Goal: Task Accomplishment & Management: Use online tool/utility

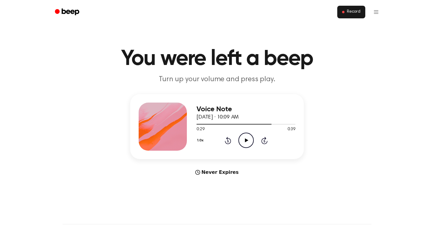
click at [354, 17] on button "Record" at bounding box center [351, 12] width 28 height 13
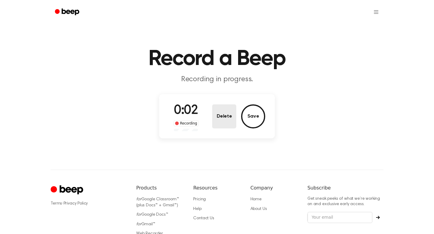
click at [225, 118] on button "Delete" at bounding box center [224, 117] width 24 height 24
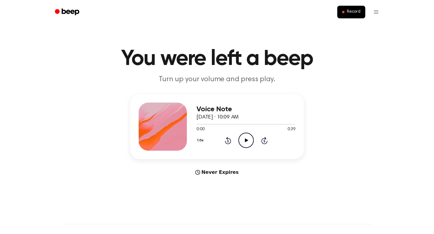
click at [244, 143] on icon "Play Audio" at bounding box center [245, 140] width 15 height 15
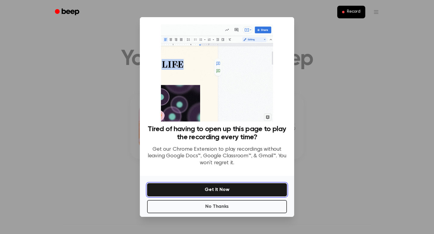
click at [230, 196] on button "Get It Now" at bounding box center [217, 190] width 140 height 13
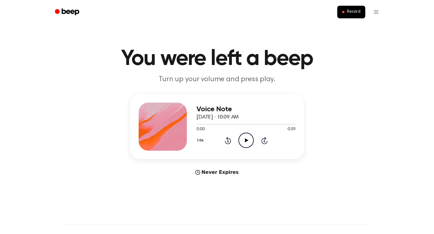
click at [246, 149] on div "Voice Note [DATE] · 10:09 AM 0:00 0:39 Your browser does not support the [objec…" at bounding box center [245, 127] width 99 height 48
click at [246, 146] on icon "Play Audio" at bounding box center [245, 140] width 15 height 15
click at [246, 141] on icon "Pause Audio" at bounding box center [245, 140] width 15 height 15
click at [245, 143] on icon "Play Audio" at bounding box center [245, 140] width 15 height 15
click at [228, 144] on icon at bounding box center [228, 140] width 6 height 7
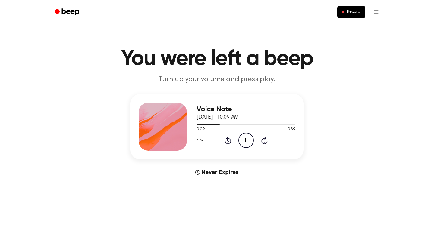
click at [250, 140] on icon "Pause Audio" at bounding box center [245, 140] width 15 height 15
click at [249, 144] on icon "Play Audio" at bounding box center [245, 140] width 15 height 15
click at [243, 143] on icon "Pause Audio" at bounding box center [245, 140] width 15 height 15
click at [246, 137] on icon "Play Audio" at bounding box center [245, 140] width 15 height 15
click at [246, 140] on icon "Pause Audio" at bounding box center [245, 140] width 15 height 15
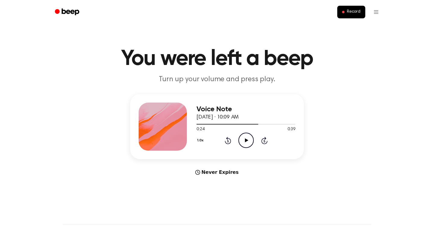
click at [226, 136] on div "1.0x Rewind 5 seconds Play Audio Skip 5 seconds" at bounding box center [245, 140] width 99 height 15
click at [226, 142] on icon "Rewind 5 seconds" at bounding box center [228, 141] width 7 height 8
click at [253, 142] on circle at bounding box center [246, 140] width 15 height 15
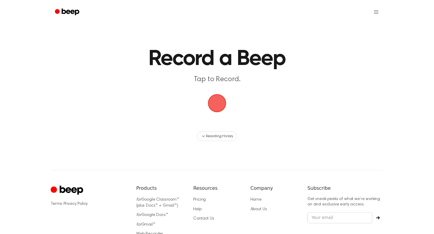
click at [218, 107] on span "button" at bounding box center [217, 103] width 32 height 32
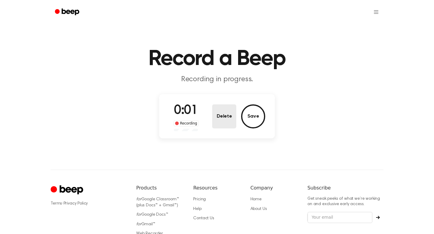
click at [226, 111] on button "Delete" at bounding box center [224, 117] width 24 height 24
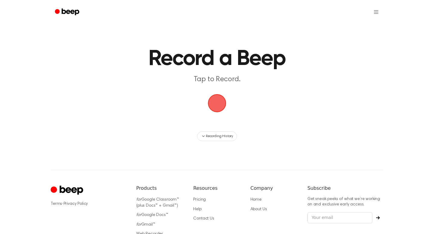
click at [221, 103] on span "button" at bounding box center [217, 103] width 33 height 33
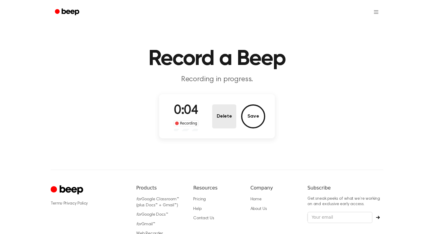
click at [222, 108] on button "Delete" at bounding box center [224, 117] width 24 height 24
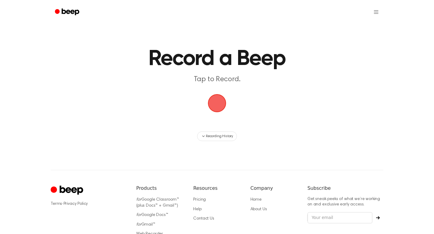
click at [220, 107] on span "button" at bounding box center [217, 104] width 30 height 30
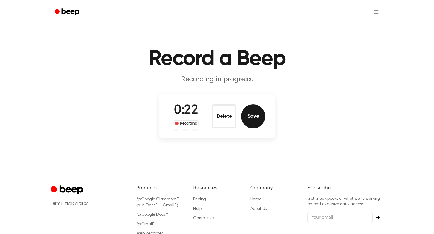
click at [245, 115] on button "Save" at bounding box center [253, 117] width 24 height 24
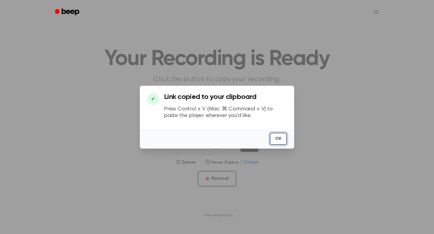
click at [281, 137] on button "OK" at bounding box center [278, 139] width 17 height 12
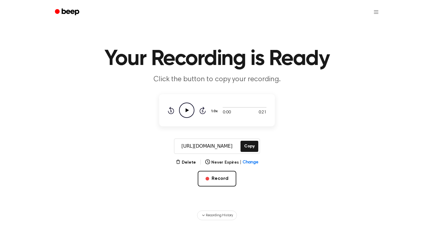
click at [186, 108] on icon at bounding box center [187, 110] width 3 height 4
click at [242, 146] on button "Copy" at bounding box center [249, 146] width 18 height 11
click at [223, 179] on button "Record" at bounding box center [217, 179] width 38 height 16
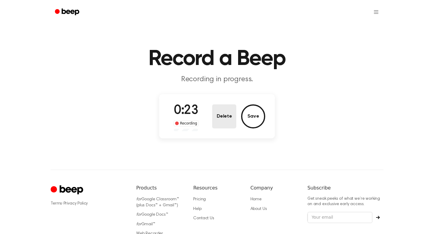
click at [227, 123] on button "Delete" at bounding box center [224, 117] width 24 height 24
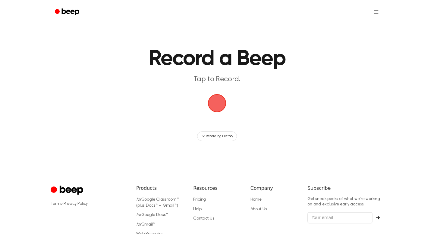
click at [215, 103] on span "button" at bounding box center [217, 103] width 34 height 34
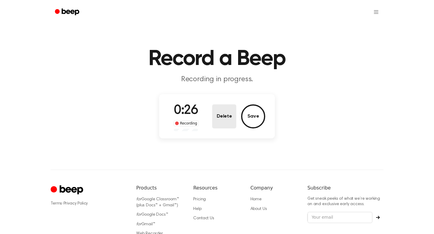
click at [231, 113] on button "Delete" at bounding box center [224, 117] width 24 height 24
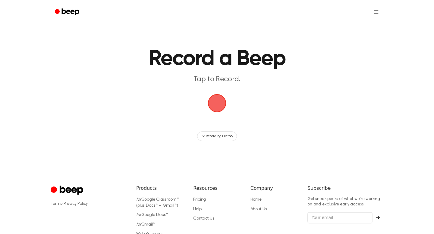
click at [215, 100] on span "button" at bounding box center [217, 103] width 34 height 34
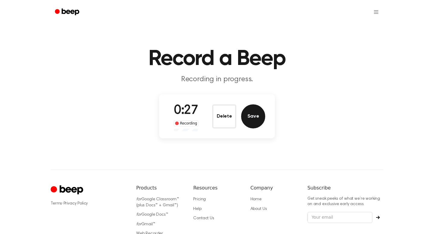
click at [243, 115] on button "Save" at bounding box center [253, 117] width 24 height 24
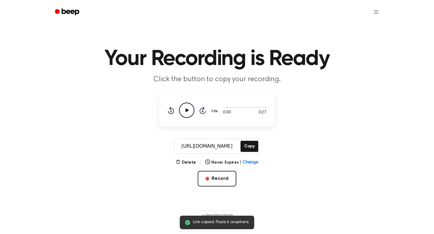
click at [191, 115] on icon "Play Audio" at bounding box center [186, 110] width 15 height 15
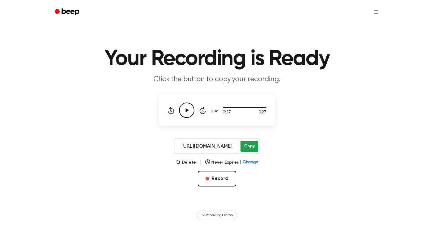
click at [252, 147] on button "Copy" at bounding box center [249, 146] width 18 height 11
click at [213, 182] on button "Record" at bounding box center [217, 179] width 38 height 16
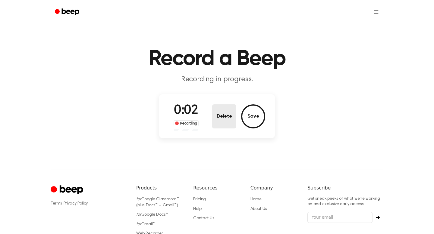
click at [232, 124] on button "Delete" at bounding box center [224, 117] width 24 height 24
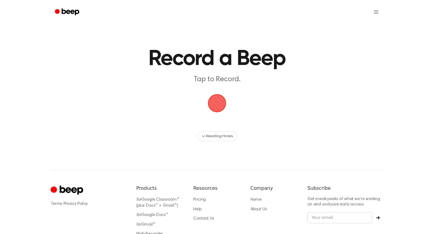
click at [218, 106] on span "button" at bounding box center [217, 103] width 34 height 34
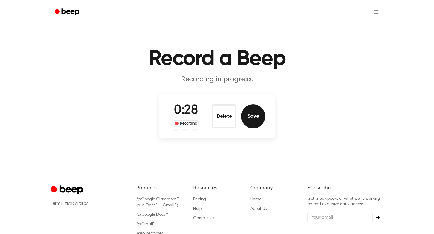
click at [261, 115] on button "Save" at bounding box center [253, 117] width 24 height 24
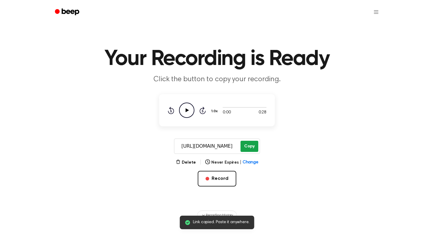
click at [246, 148] on button "Copy" at bounding box center [249, 146] width 18 height 11
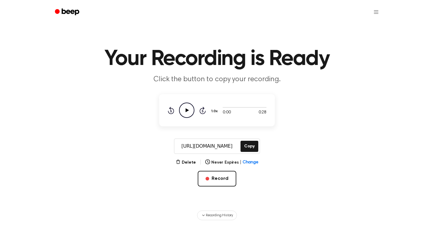
click at [182, 107] on icon "Play Audio" at bounding box center [186, 110] width 15 height 15
click at [244, 146] on button "Copy" at bounding box center [249, 146] width 18 height 11
